Goal: Task Accomplishment & Management: Use online tool/utility

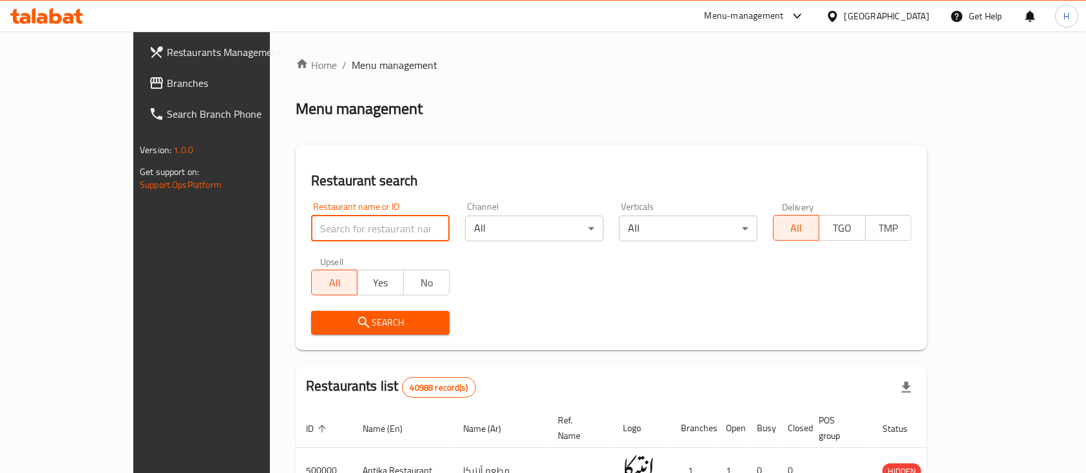
click at [311, 231] on input "search" at bounding box center [380, 229] width 138 height 26
paste input "775122"
type input "775122"
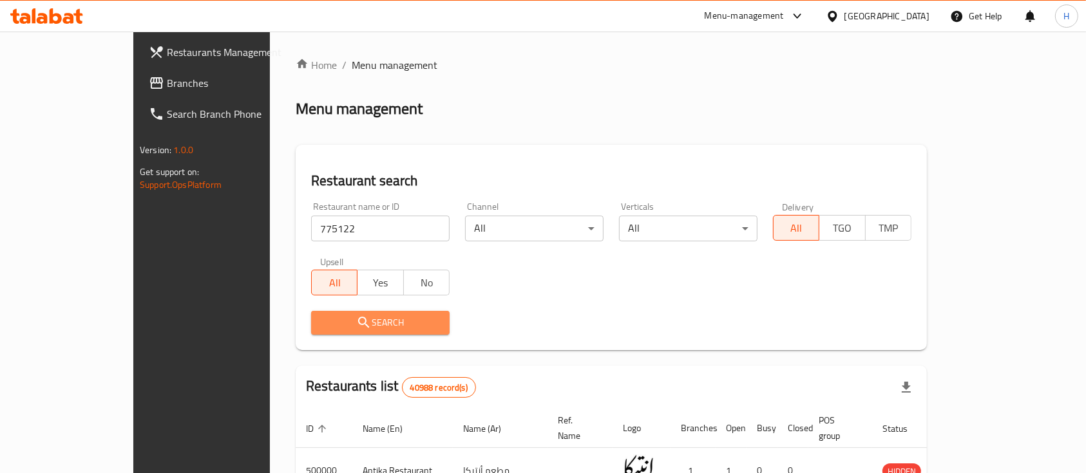
click at [321, 317] on span "Search" at bounding box center [380, 323] width 118 height 16
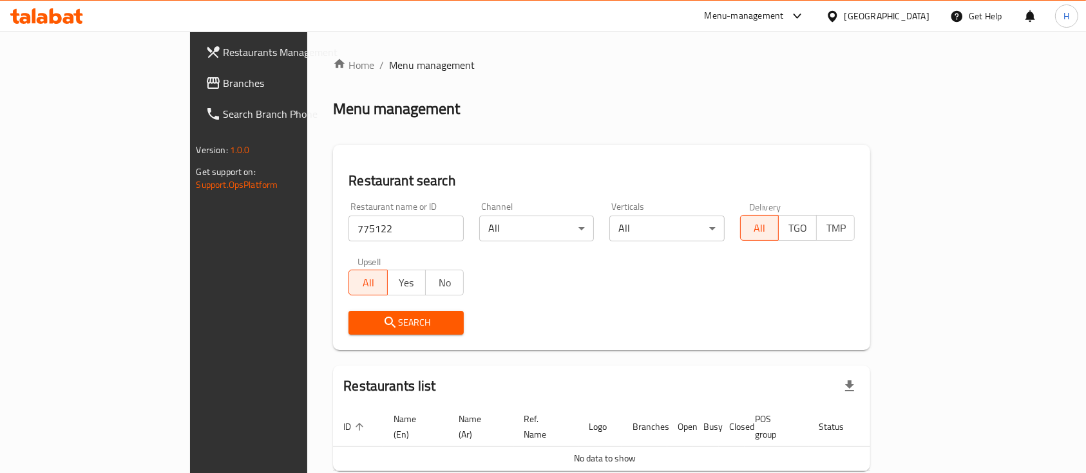
scroll to position [52, 0]
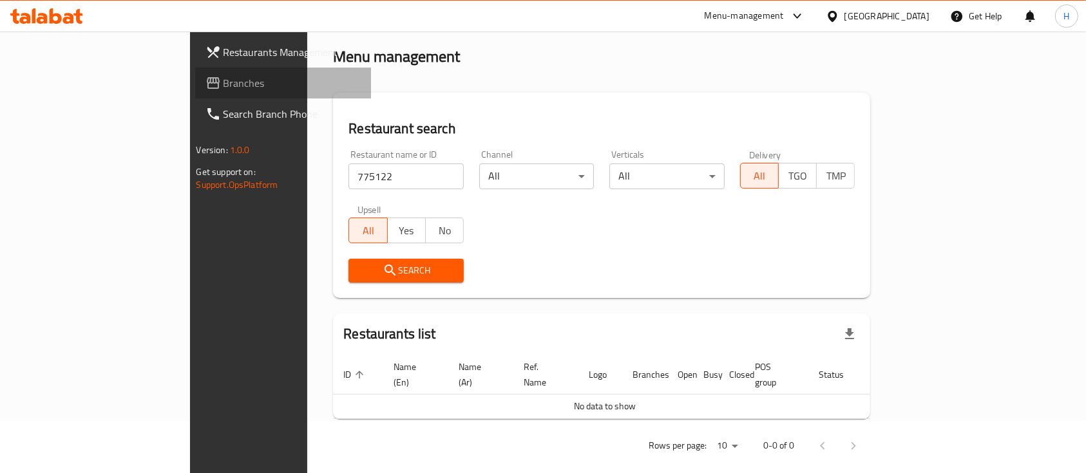
click at [223, 75] on span "Branches" at bounding box center [292, 82] width 138 height 15
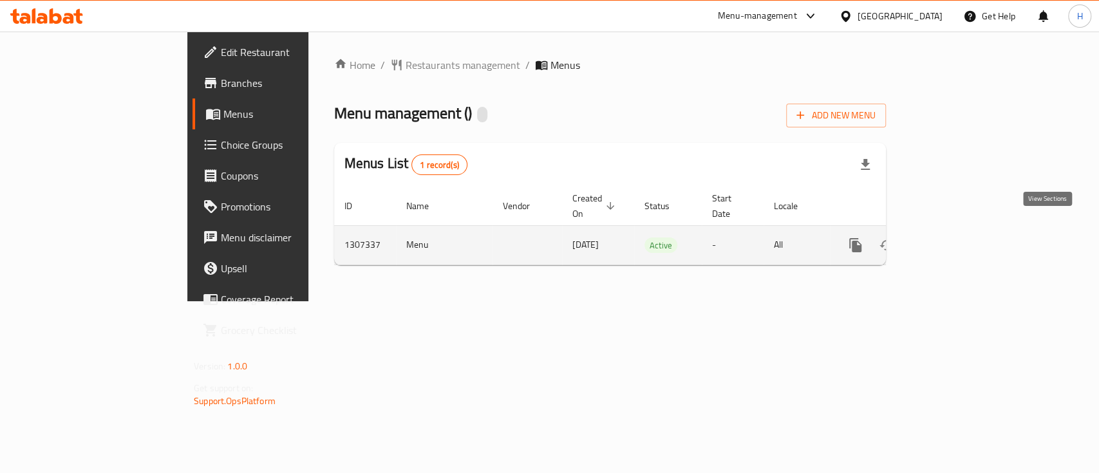
click at [956, 238] on icon "enhanced table" at bounding box center [948, 245] width 15 height 15
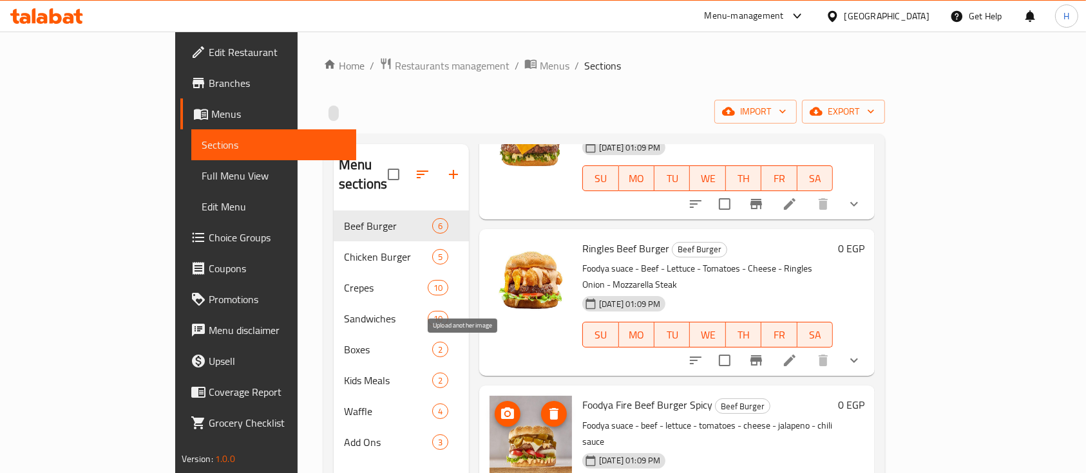
scroll to position [402, 0]
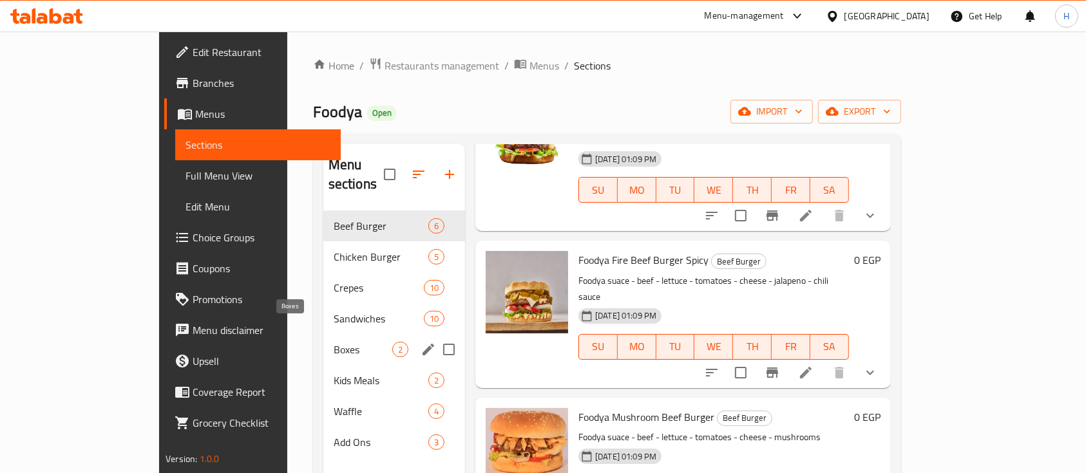
click at [334, 342] on span "Boxes" at bounding box center [363, 349] width 59 height 15
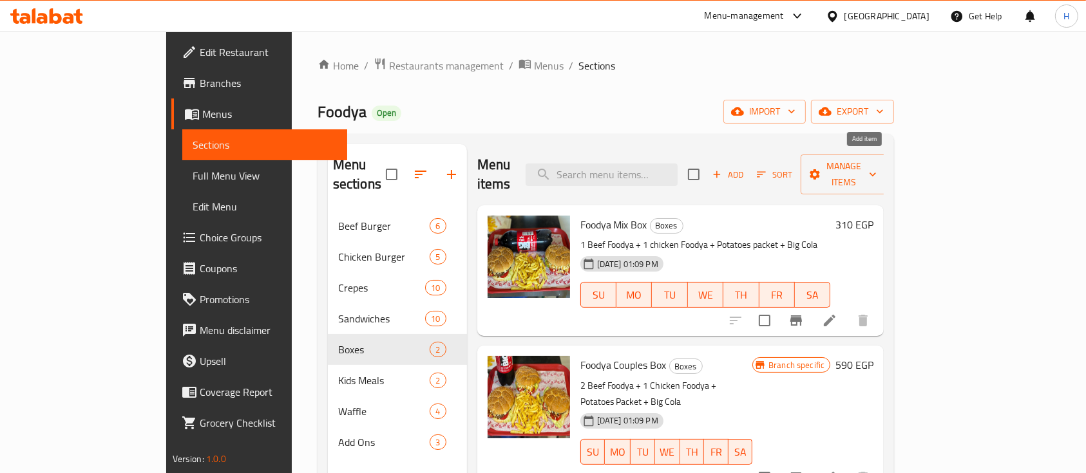
click at [745, 167] on span "Add" at bounding box center [727, 174] width 35 height 15
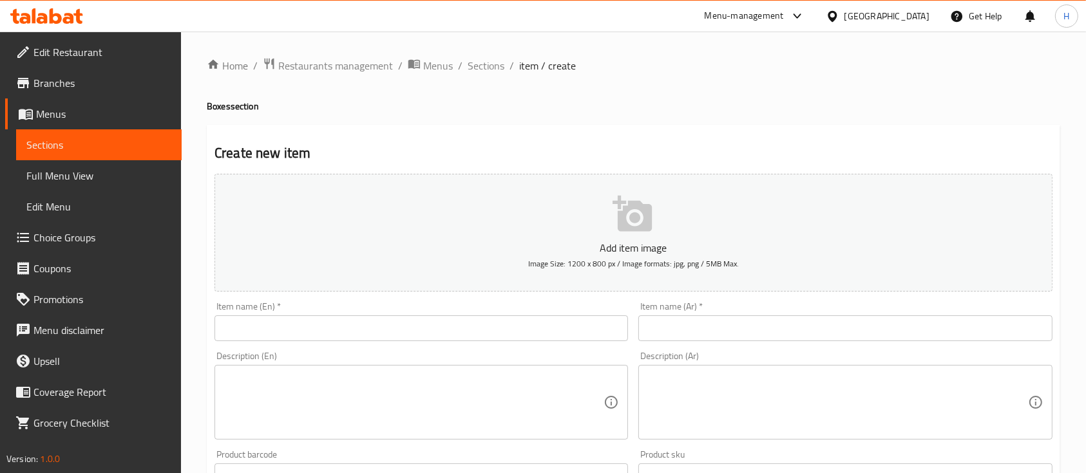
click at [366, 331] on input "text" at bounding box center [420, 329] width 413 height 26
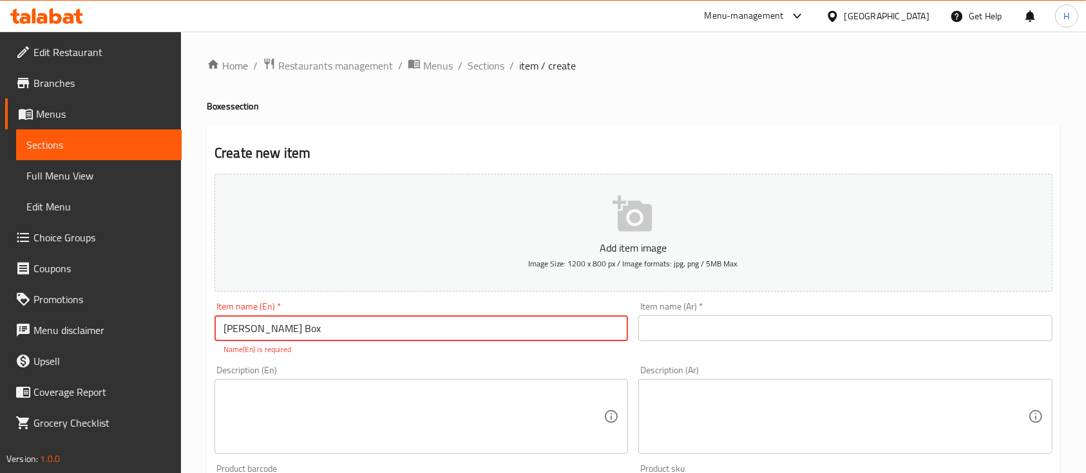
type input "Shela Box"
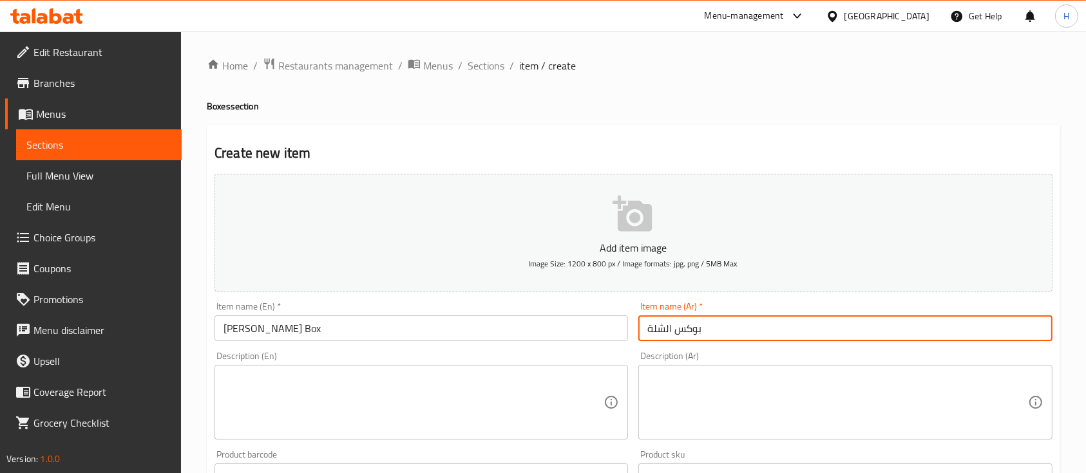
type input "بوكس الشلة"
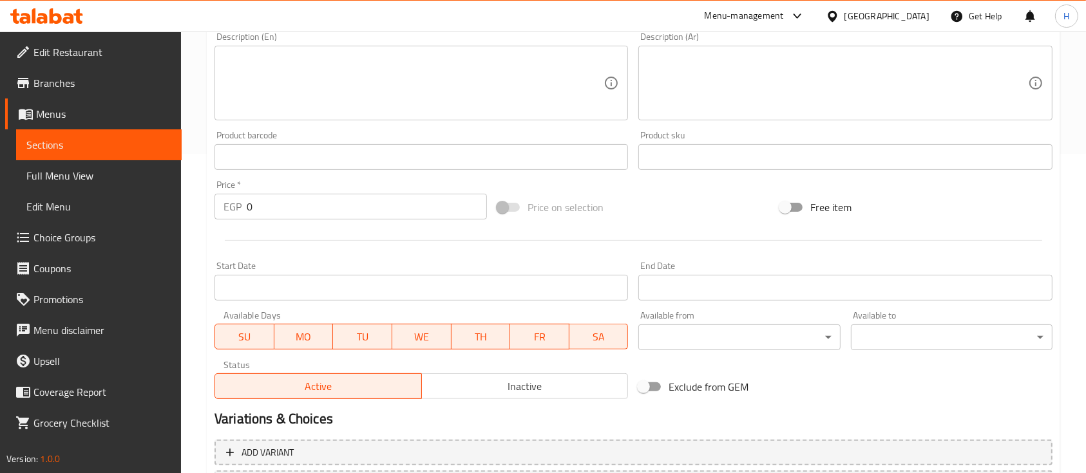
scroll to position [429, 0]
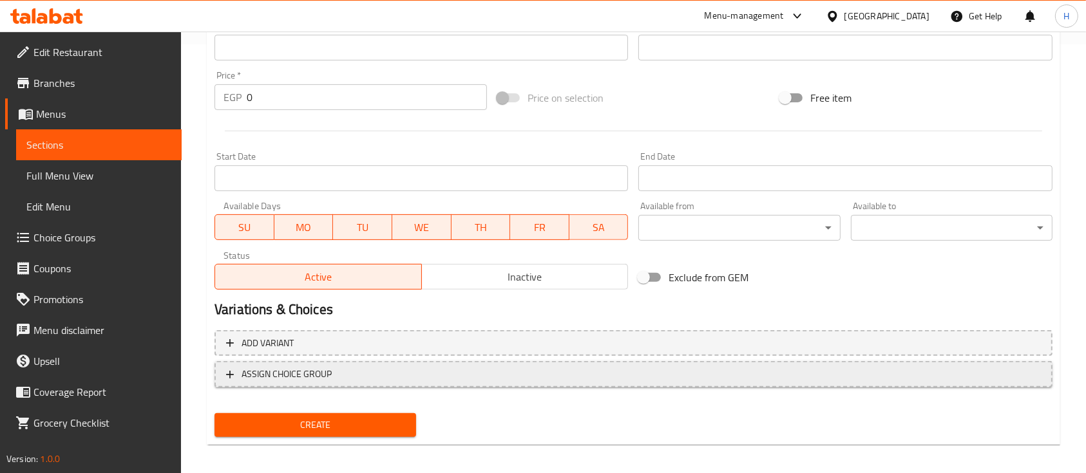
click at [471, 373] on span "ASSIGN CHOICE GROUP" at bounding box center [633, 374] width 815 height 16
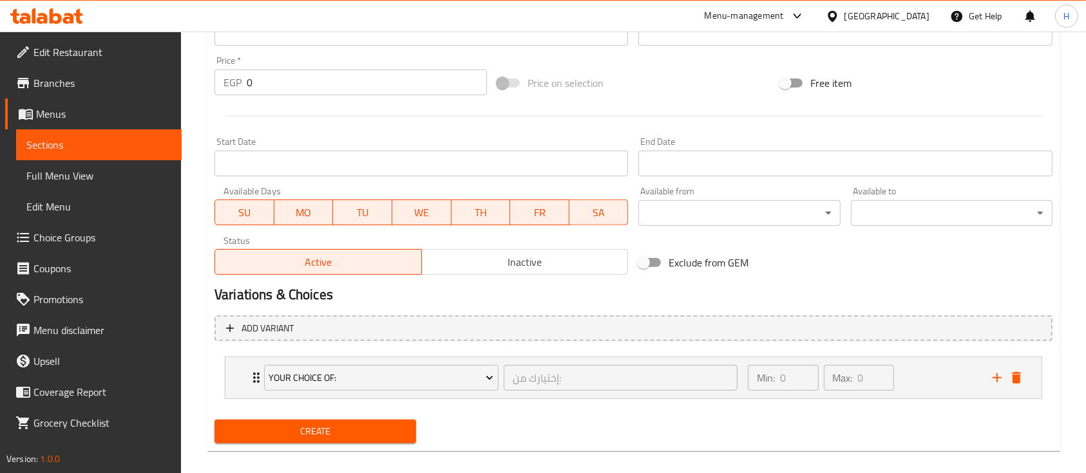
scroll to position [458, 0]
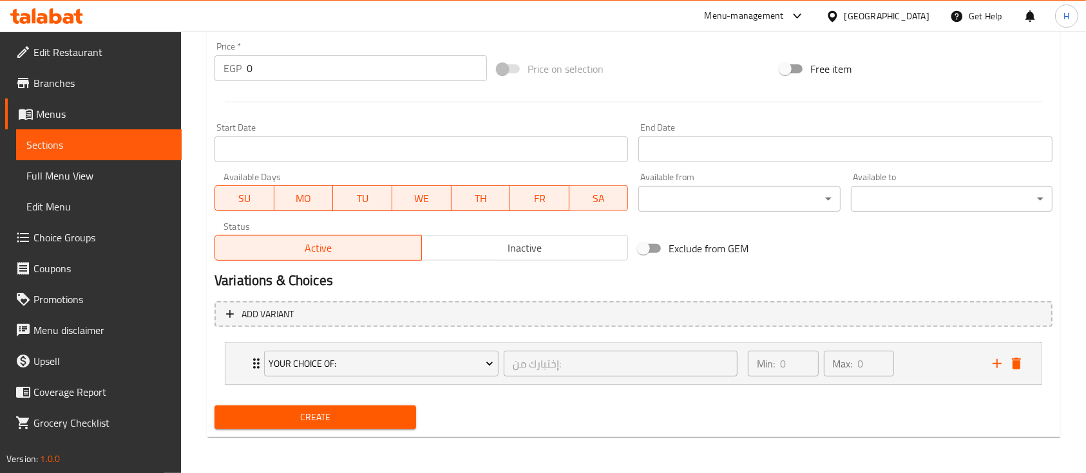
click at [37, 15] on icon at bounding box center [46, 15] width 73 height 15
